Goal: Task Accomplishment & Management: Manage account settings

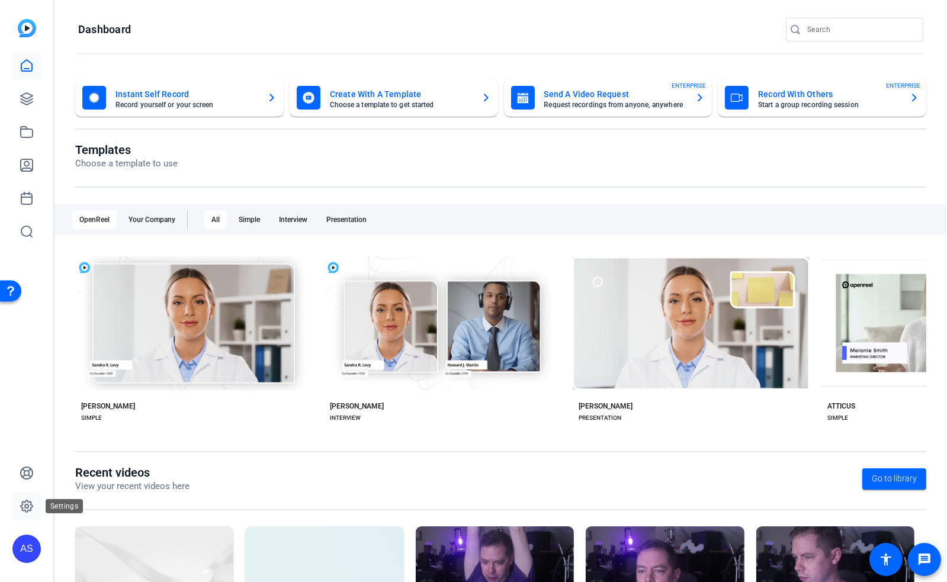
click at [31, 506] on icon at bounding box center [27, 506] width 14 height 14
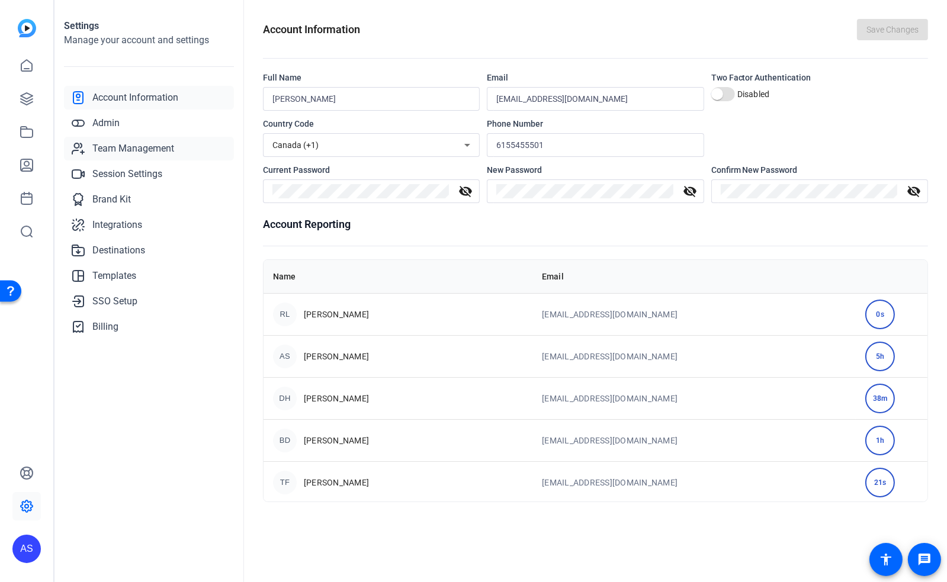
click at [126, 151] on span "Team Management" at bounding box center [133, 149] width 82 height 14
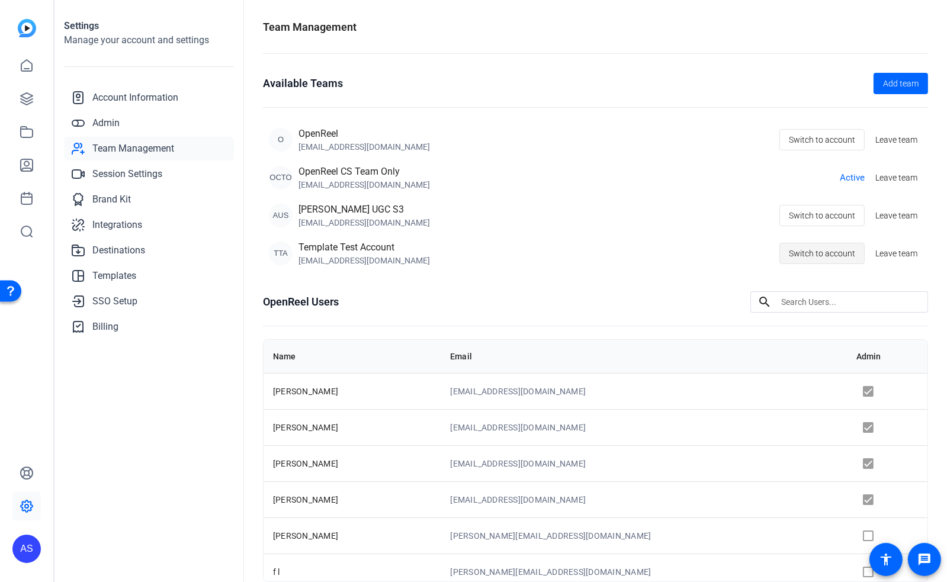
click at [831, 250] on span "Switch to account" at bounding box center [822, 253] width 66 height 23
